Goal: Find specific page/section: Find specific page/section

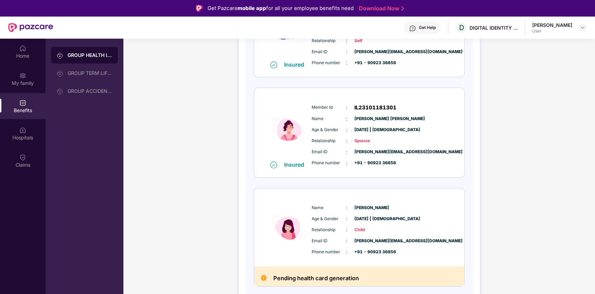
scroll to position [153, 0]
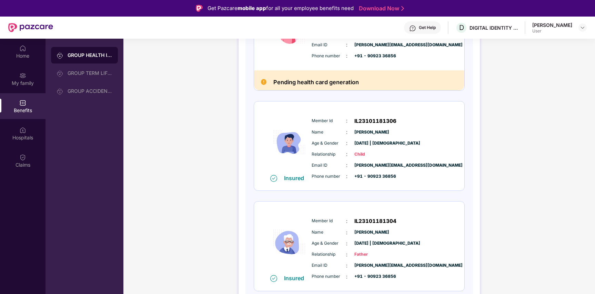
scroll to position [351, 0]
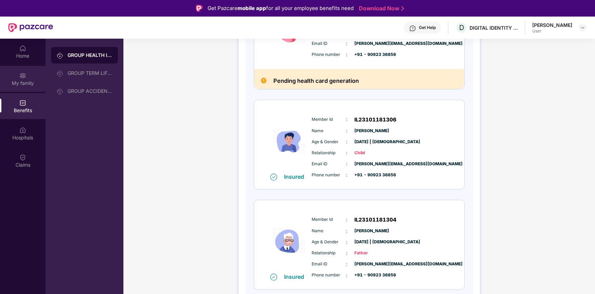
click at [22, 76] on img at bounding box center [22, 75] width 7 height 7
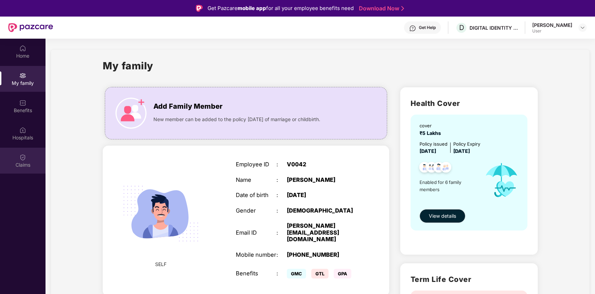
click at [16, 164] on div "Claims" at bounding box center [23, 164] width 46 height 7
